Goal: Task Accomplishment & Management: Manage account settings

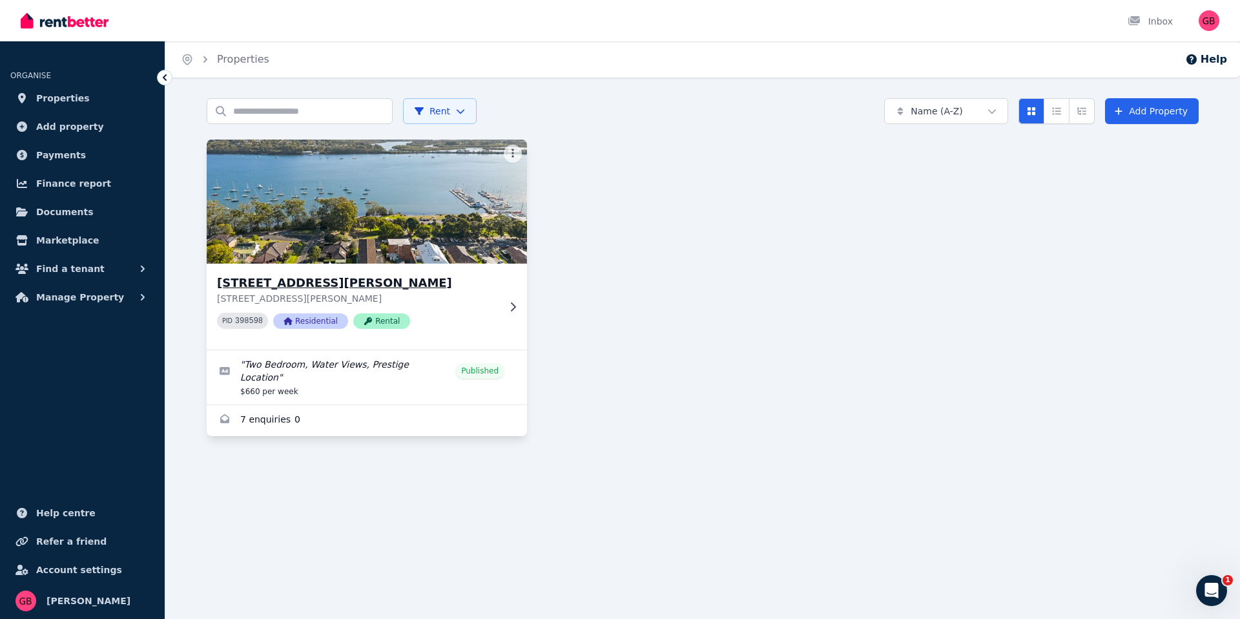
click at [482, 252] on img at bounding box center [367, 201] width 336 height 130
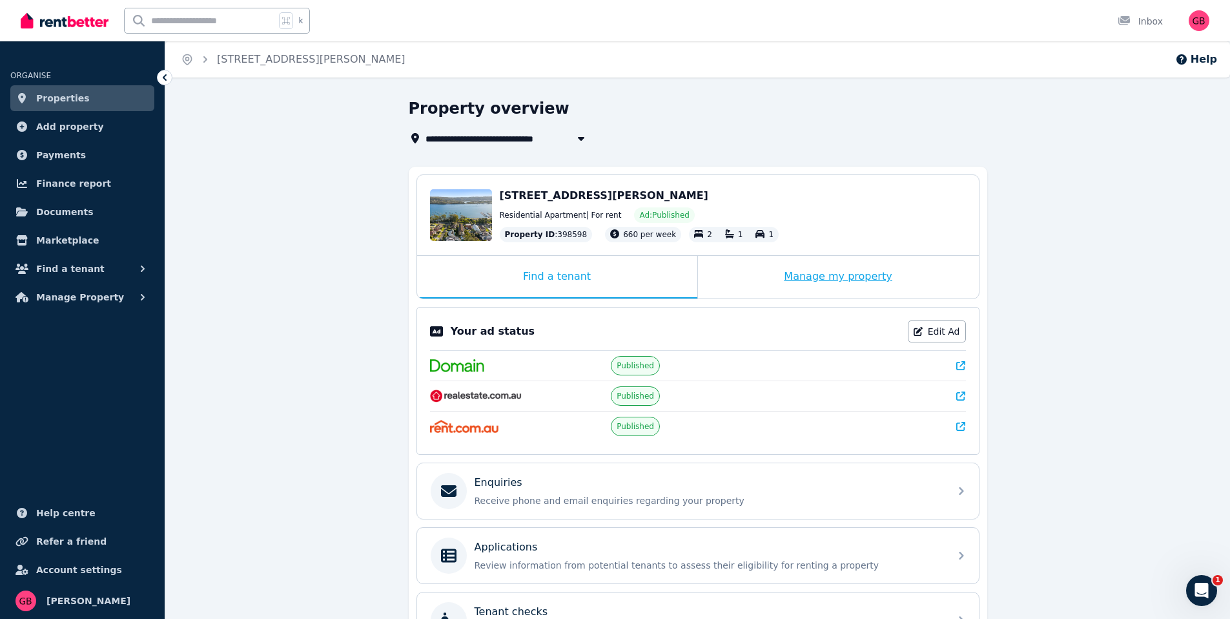
click at [807, 271] on div "Manage my property" at bounding box center [838, 277] width 281 height 43
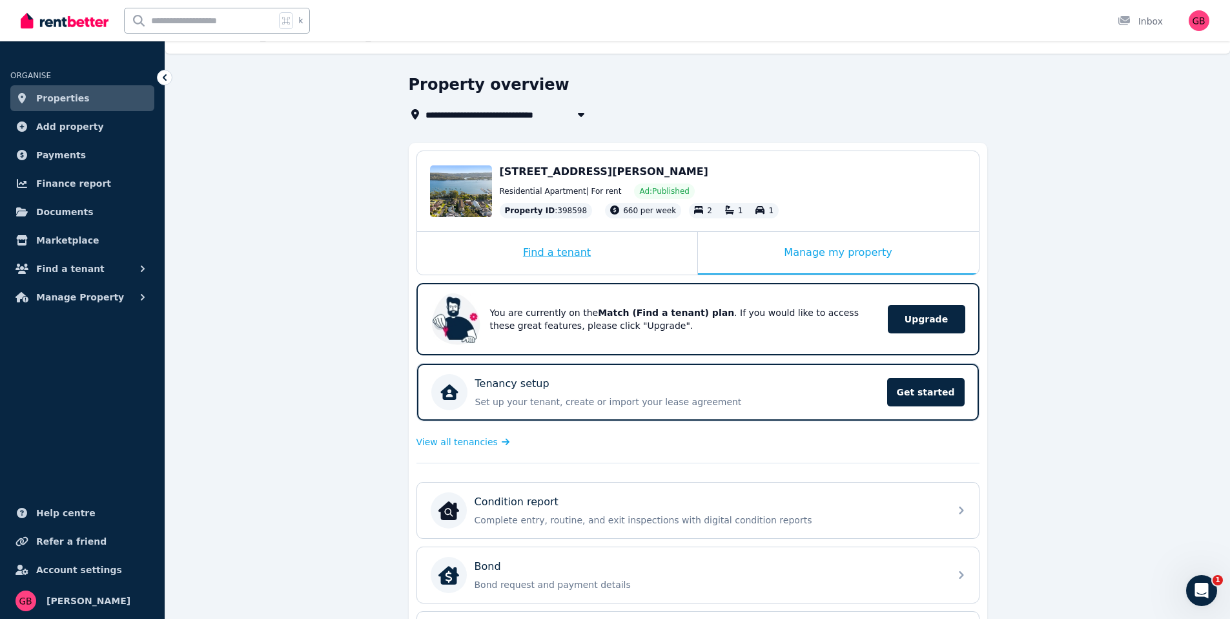
scroll to position [26, 0]
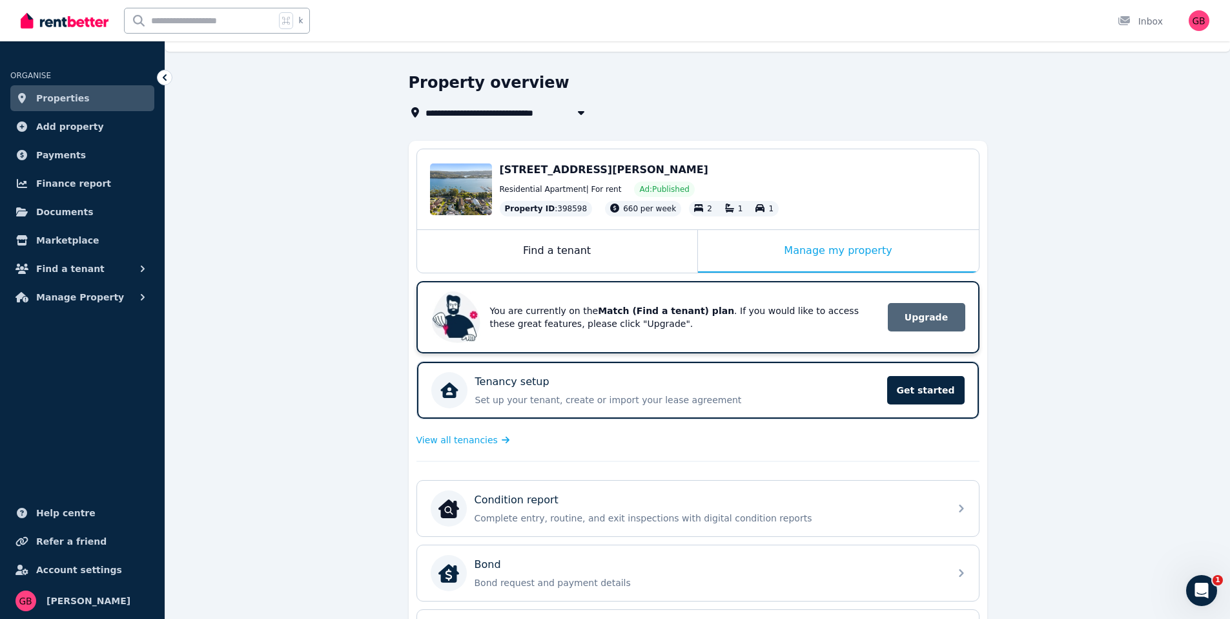
click at [960, 315] on span "Upgrade" at bounding box center [926, 317] width 77 height 28
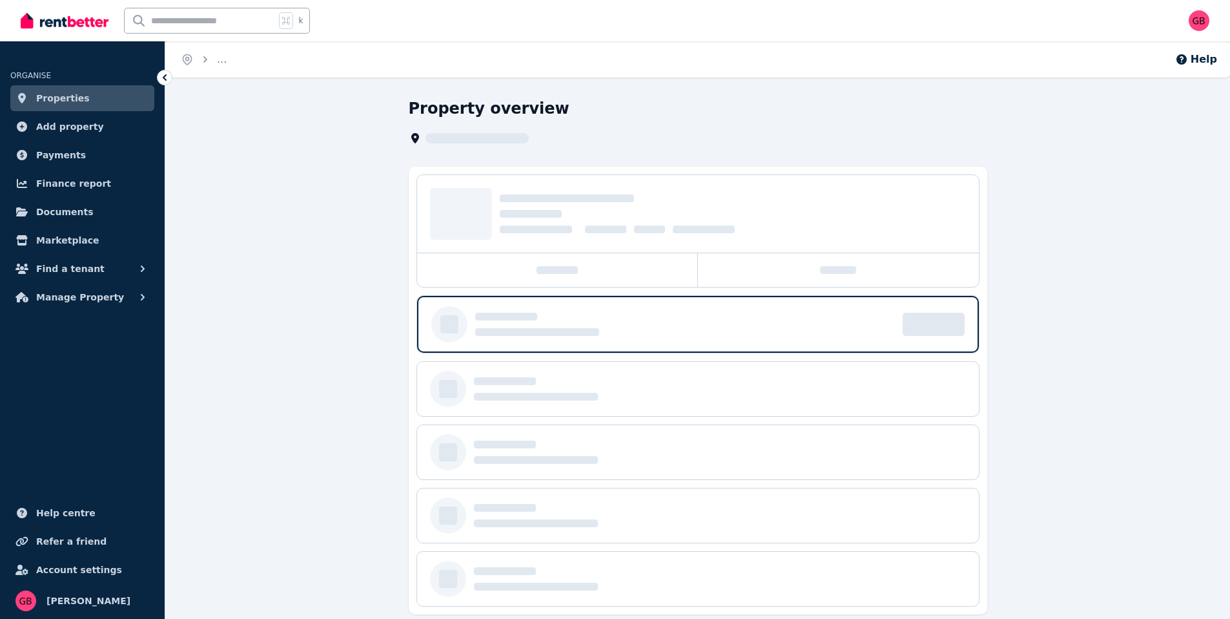
click at [170, 78] on icon at bounding box center [164, 77] width 13 height 13
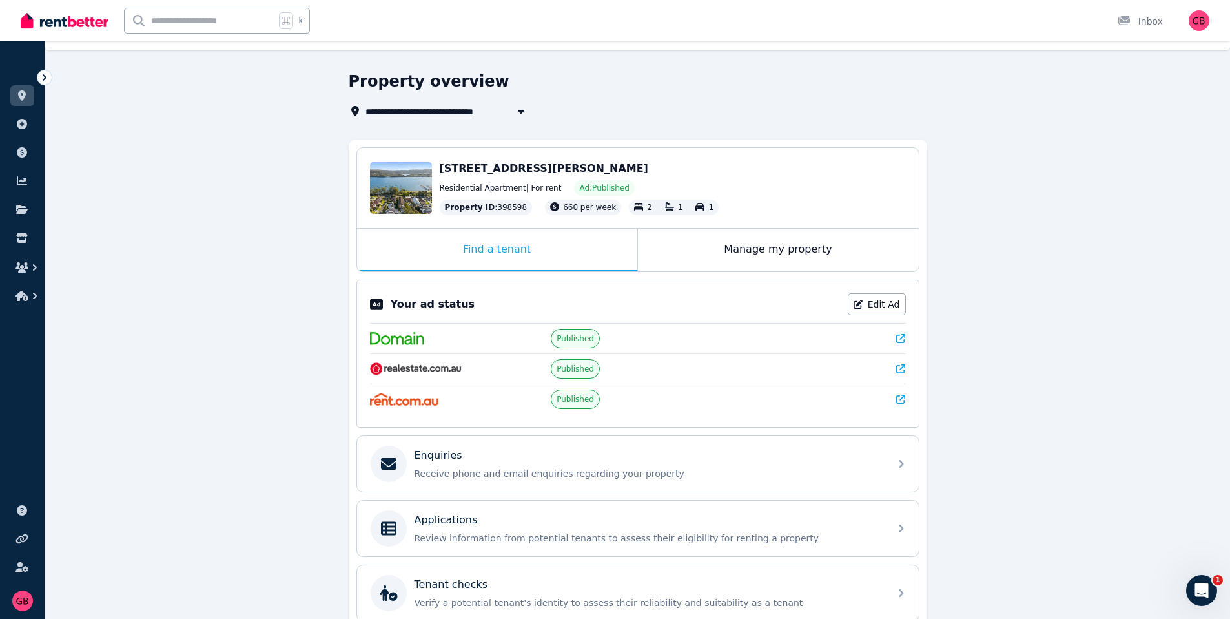
scroll to position [28, 0]
